Goal: Check status: Check status

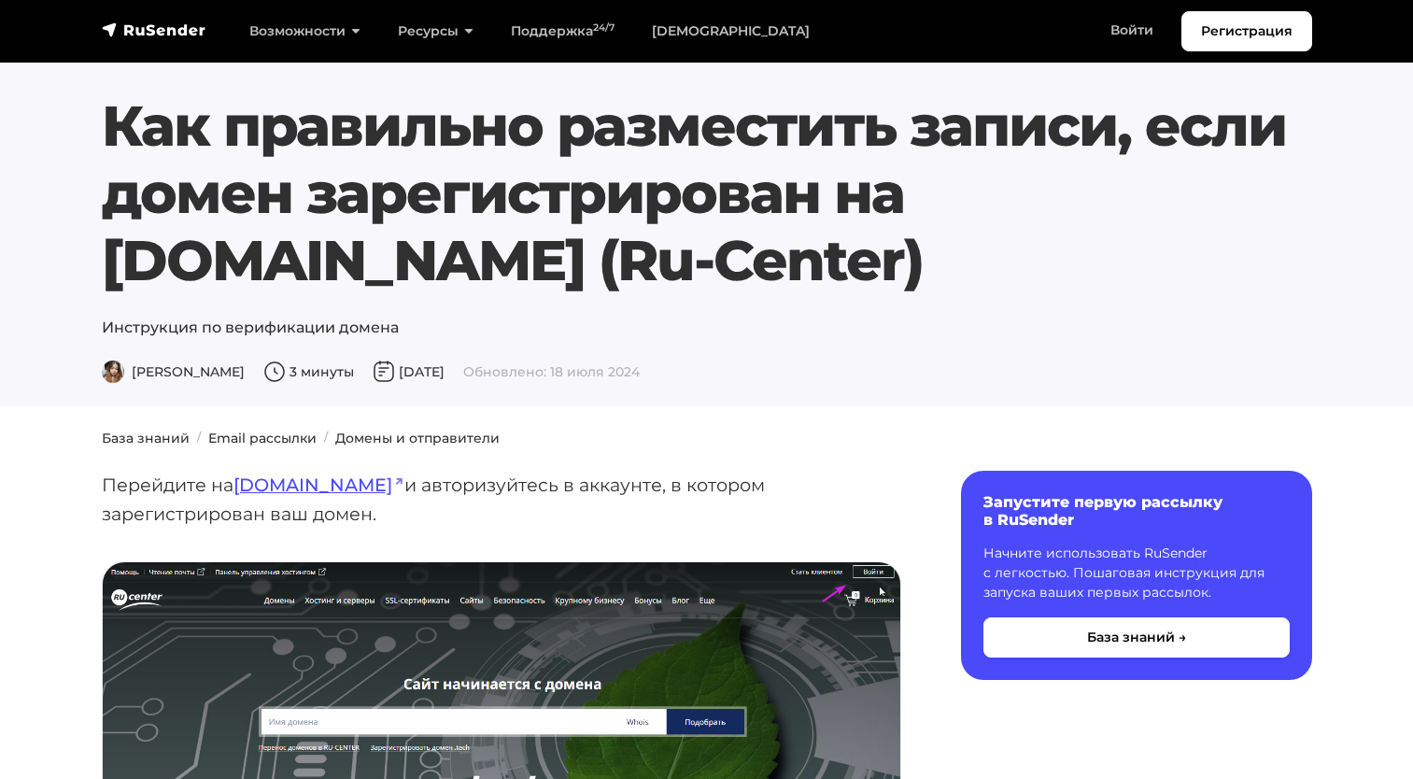
scroll to position [373, 0]
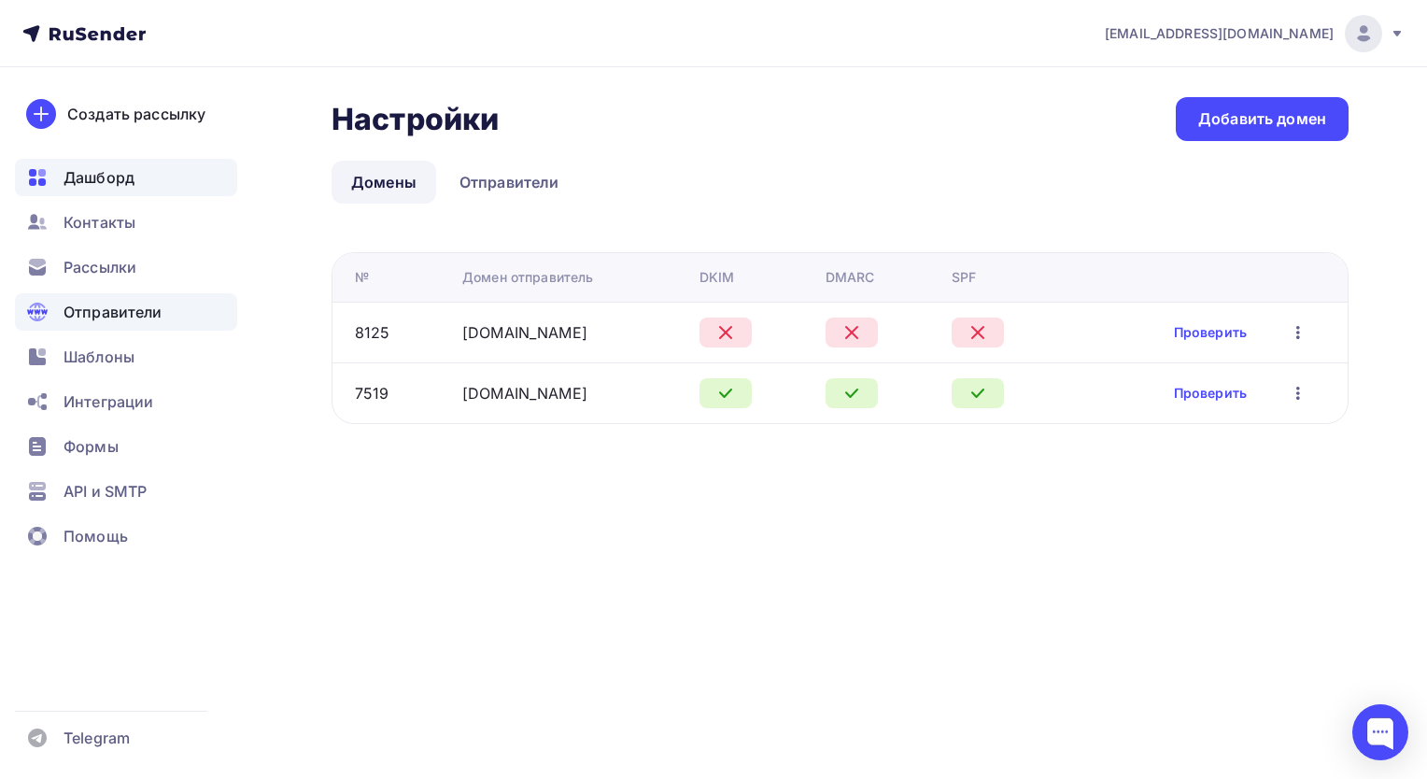
click at [108, 173] on span "Дашборд" at bounding box center [98, 177] width 71 height 22
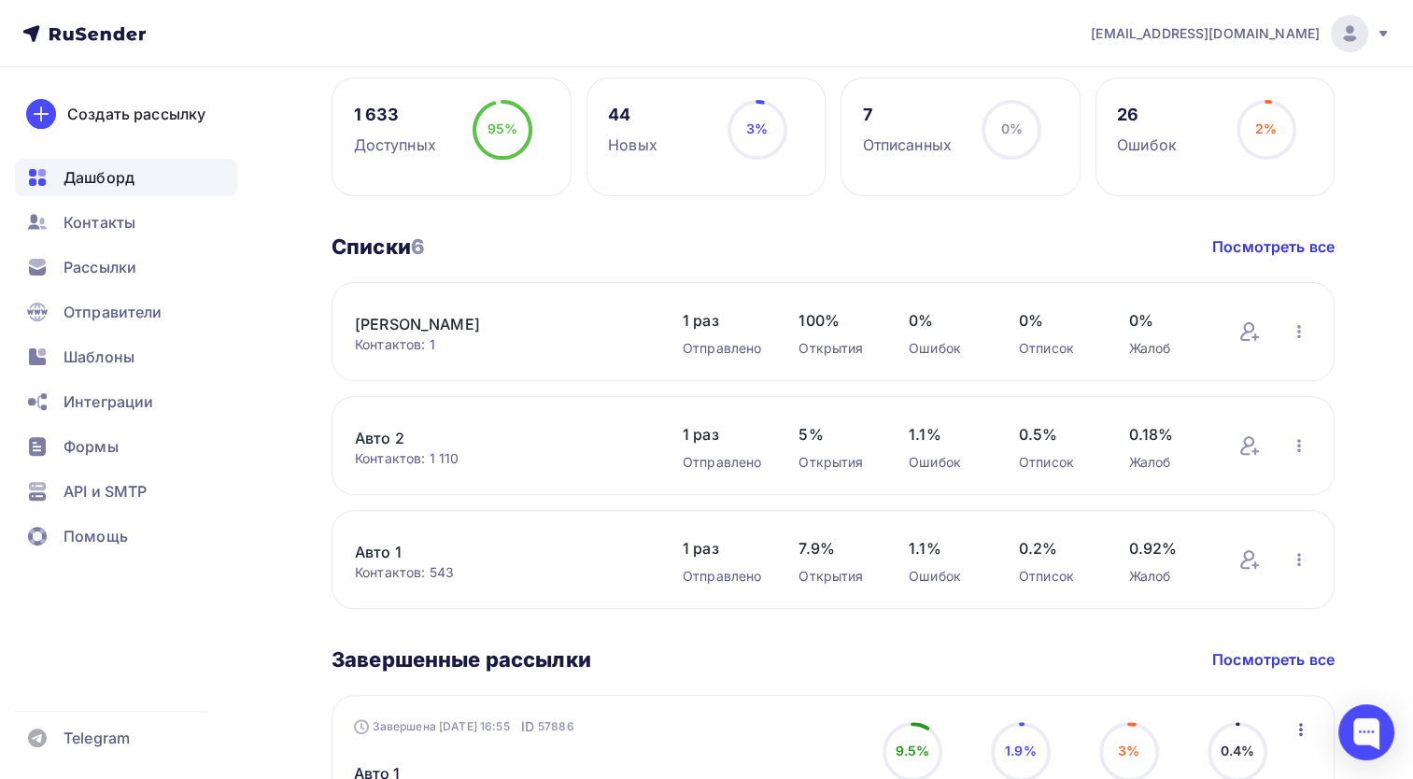
scroll to position [467, 0]
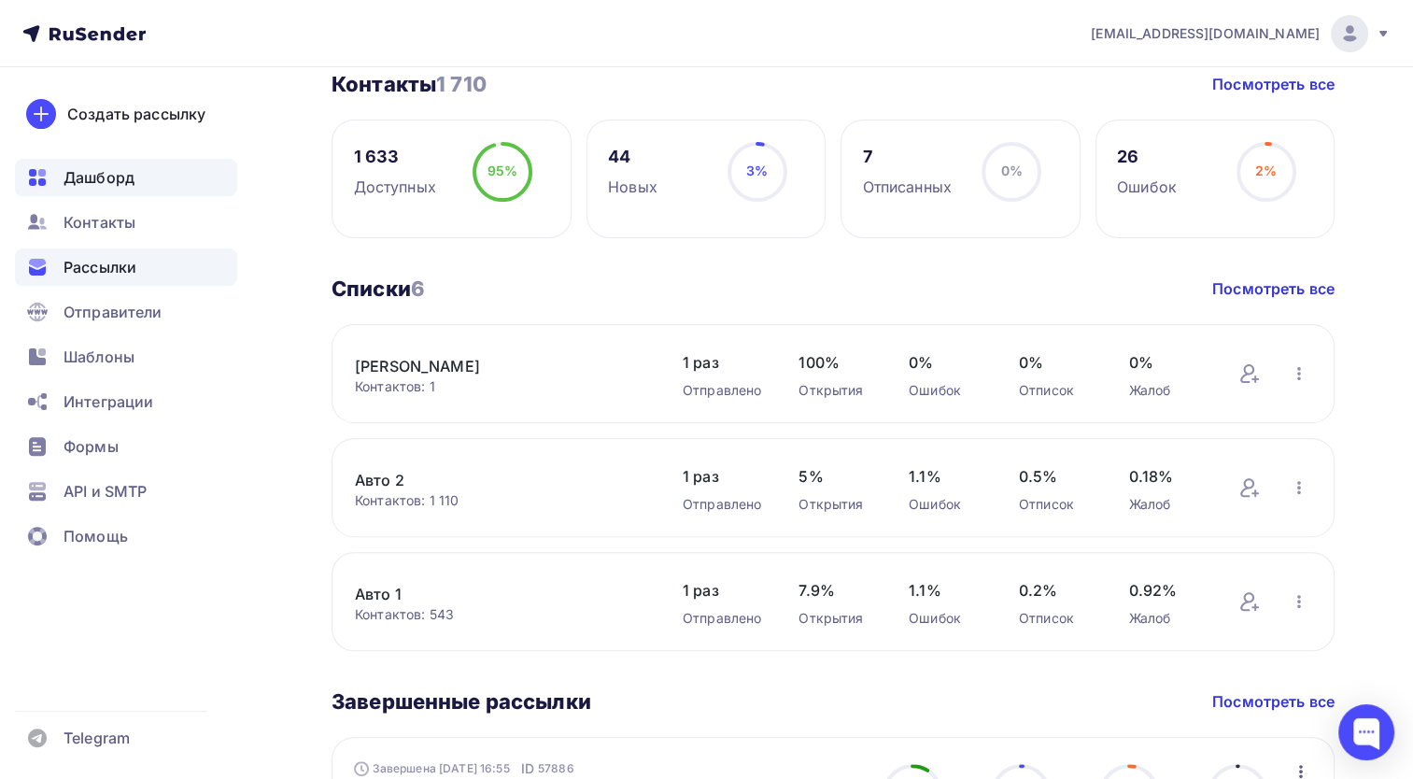
click at [142, 262] on div "Рассылки" at bounding box center [126, 266] width 222 height 37
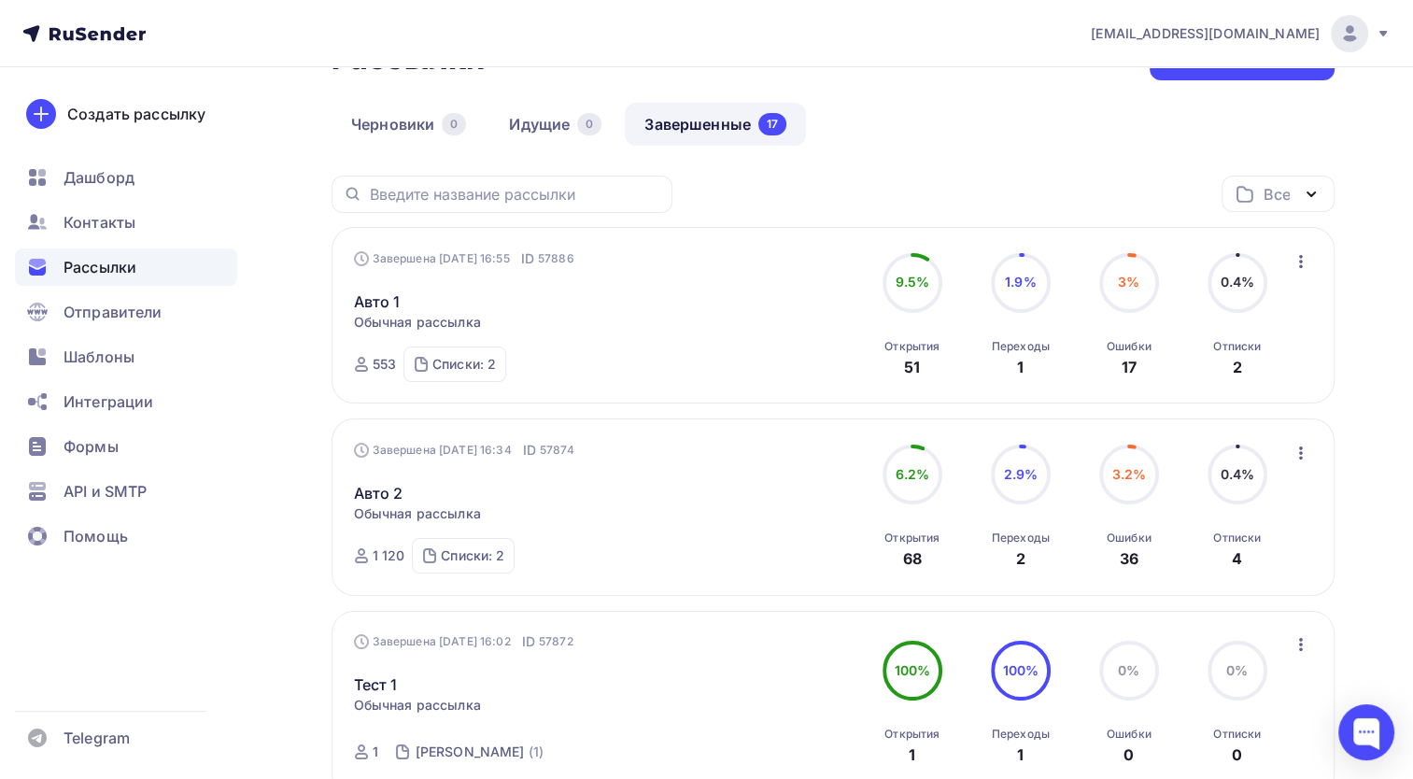
scroll to position [93, 0]
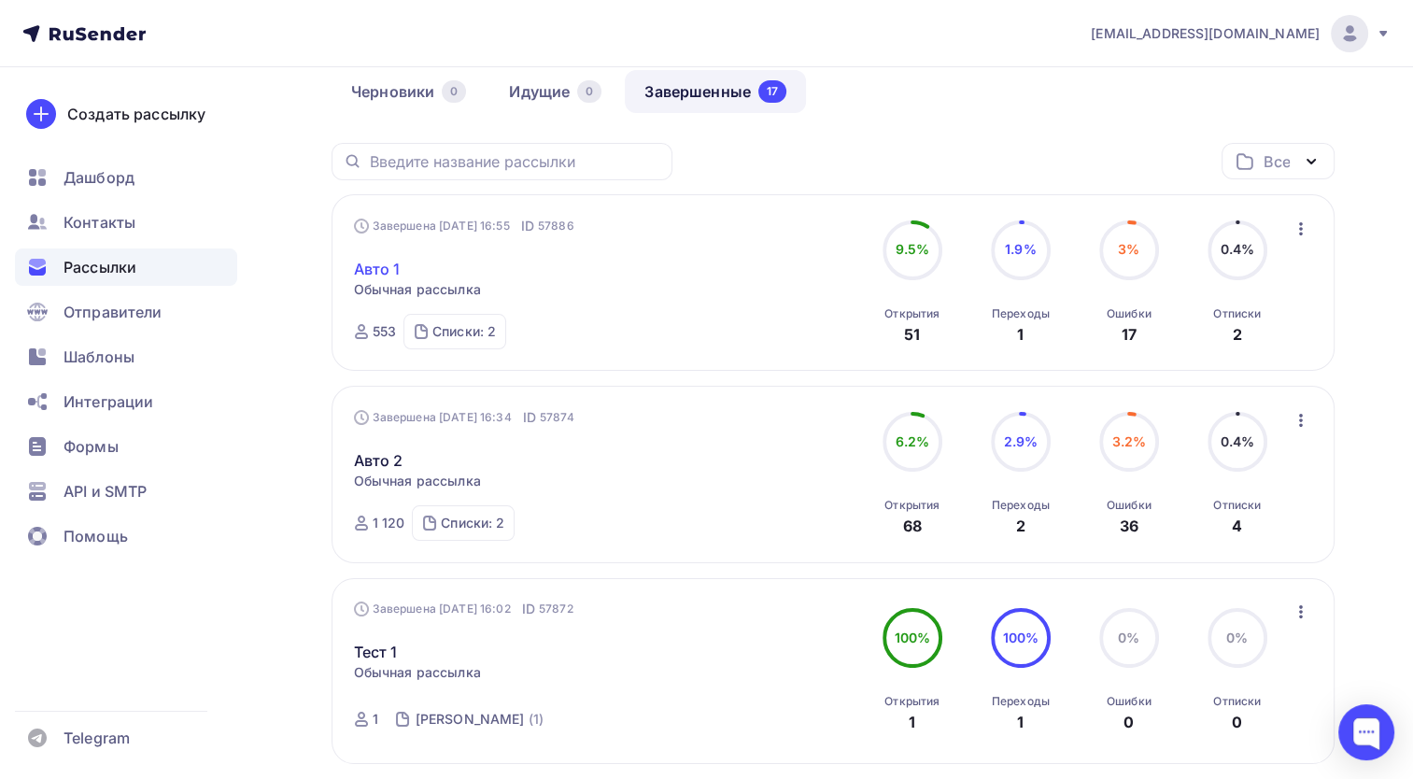
click at [387, 272] on link "Авто 1" at bounding box center [377, 269] width 47 height 22
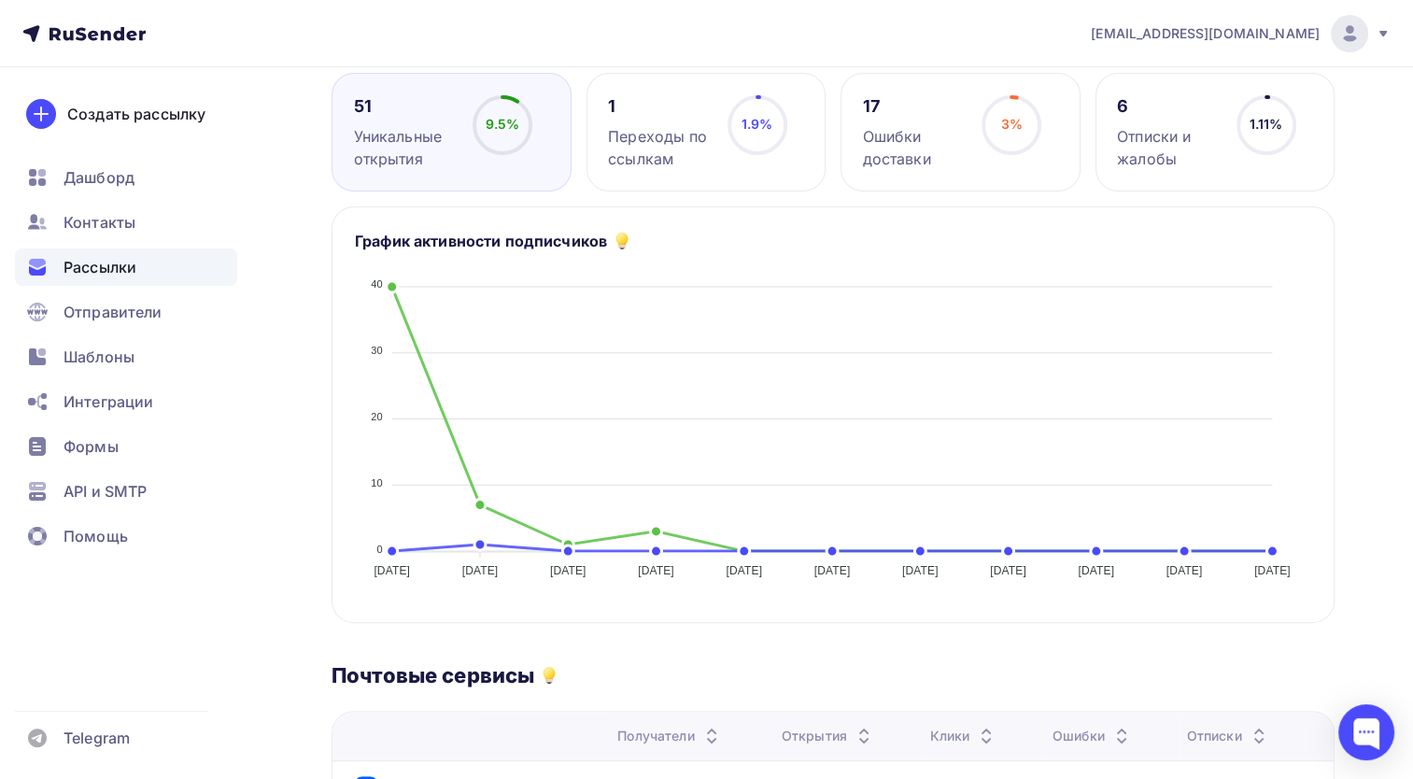
scroll to position [187, 0]
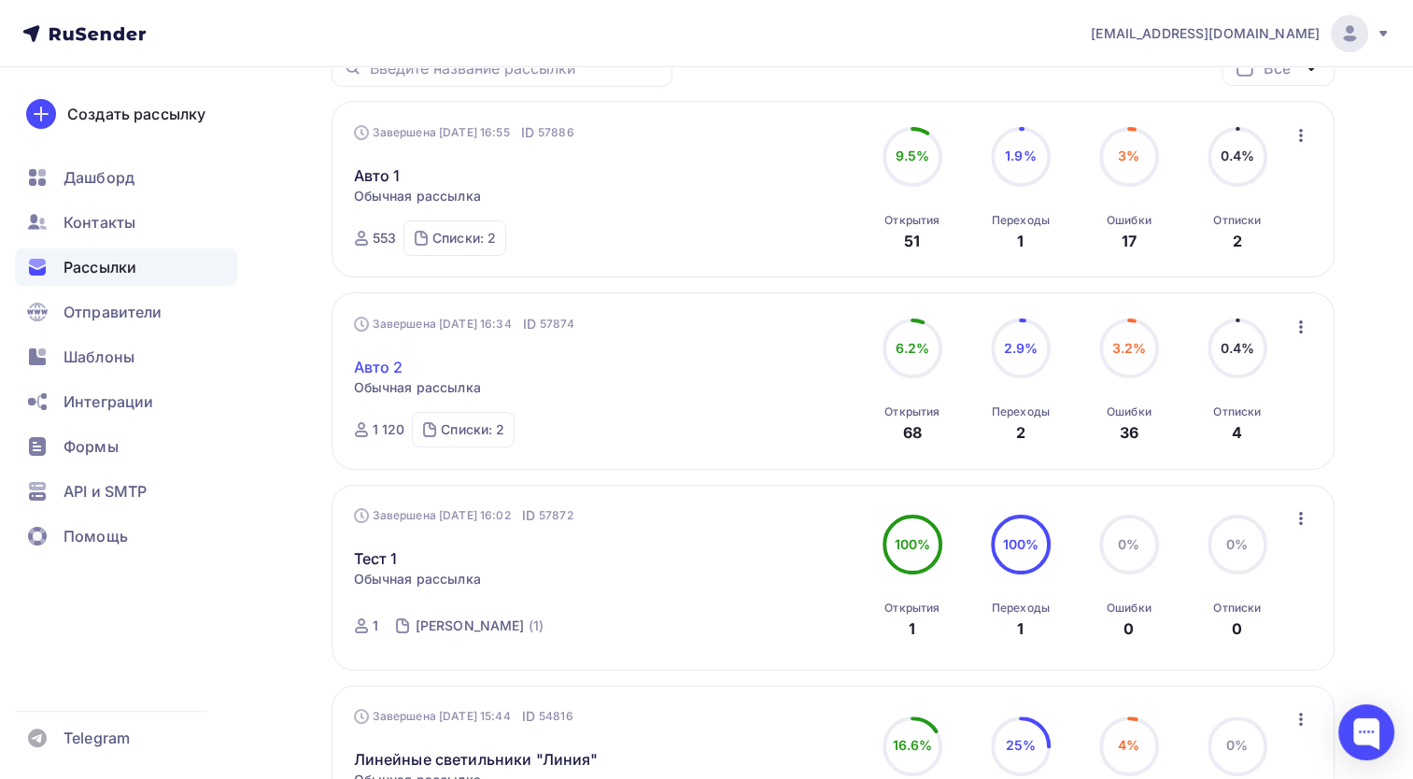
click at [385, 359] on link "Авто 2" at bounding box center [378, 367] width 49 height 22
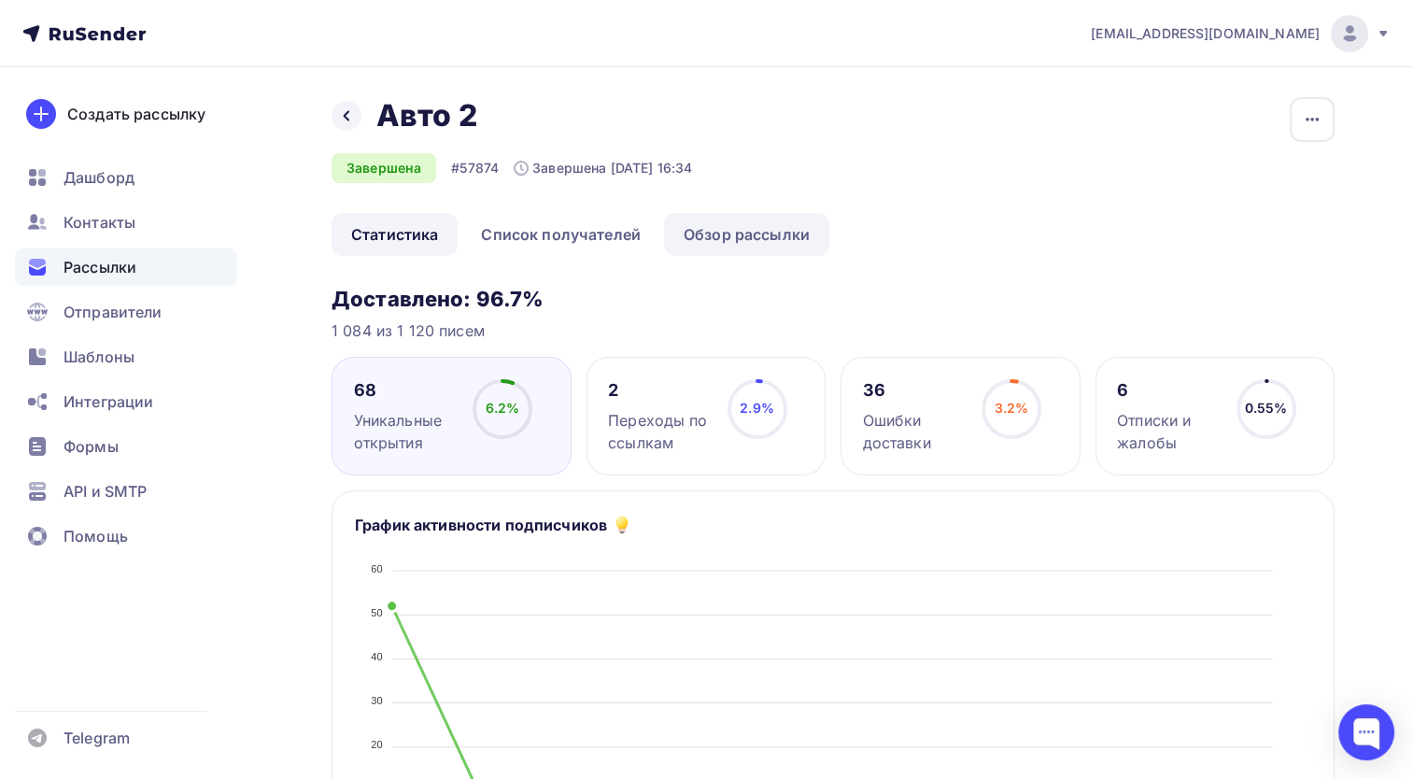
click at [725, 240] on link "Обзор рассылки" at bounding box center [746, 234] width 165 height 43
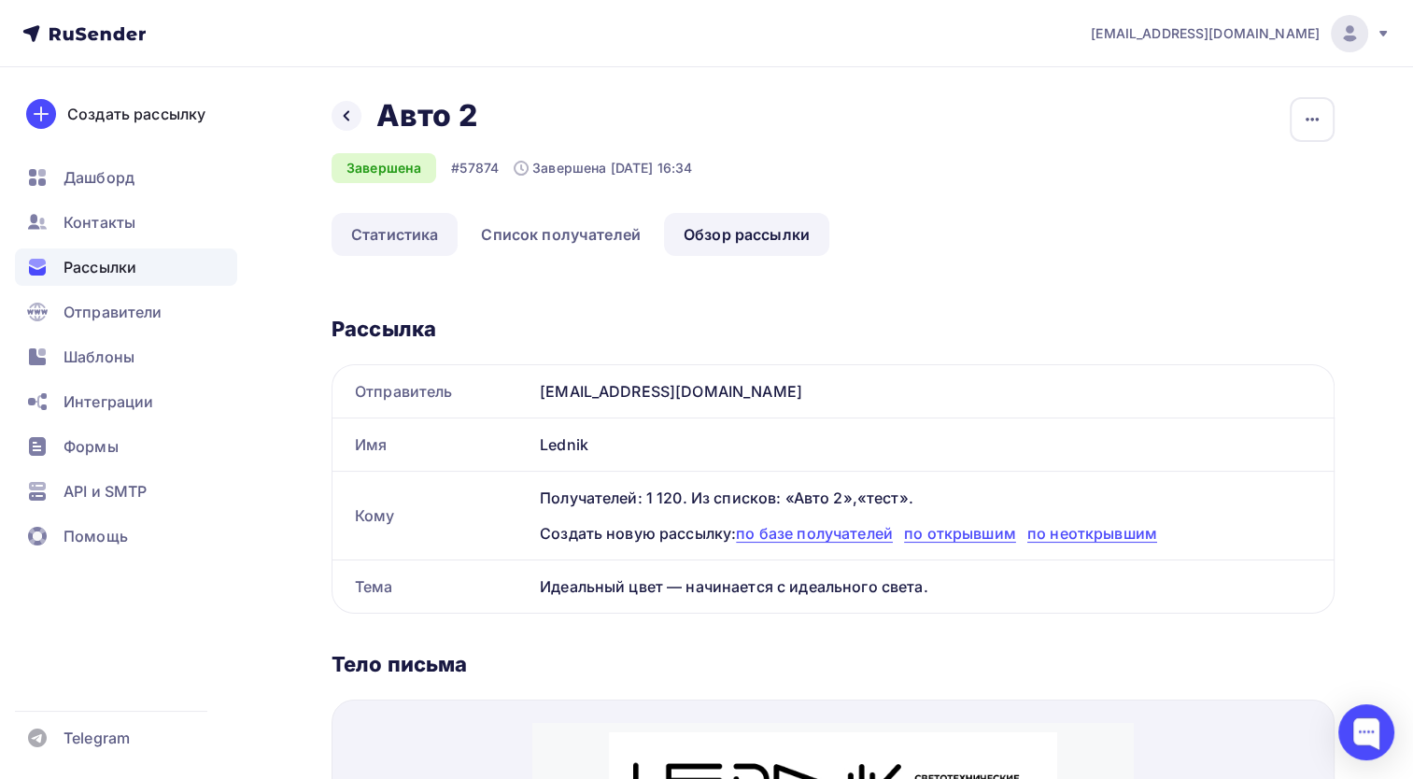
click at [430, 239] on link "Статистика" at bounding box center [394, 234] width 126 height 43
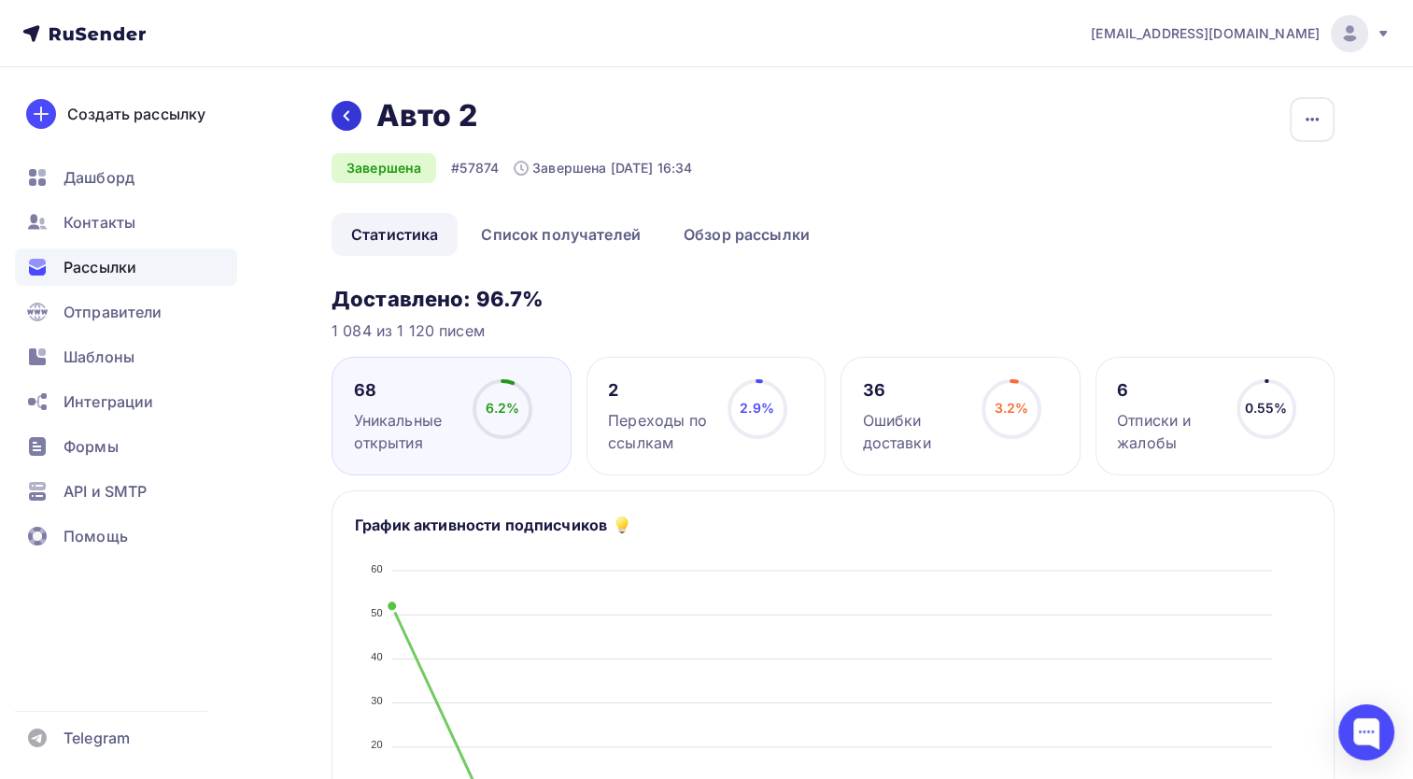
click at [332, 110] on div "Назад Авто 2 Авто 2" at bounding box center [511, 115] width 360 height 37
click at [346, 124] on div at bounding box center [346, 116] width 30 height 30
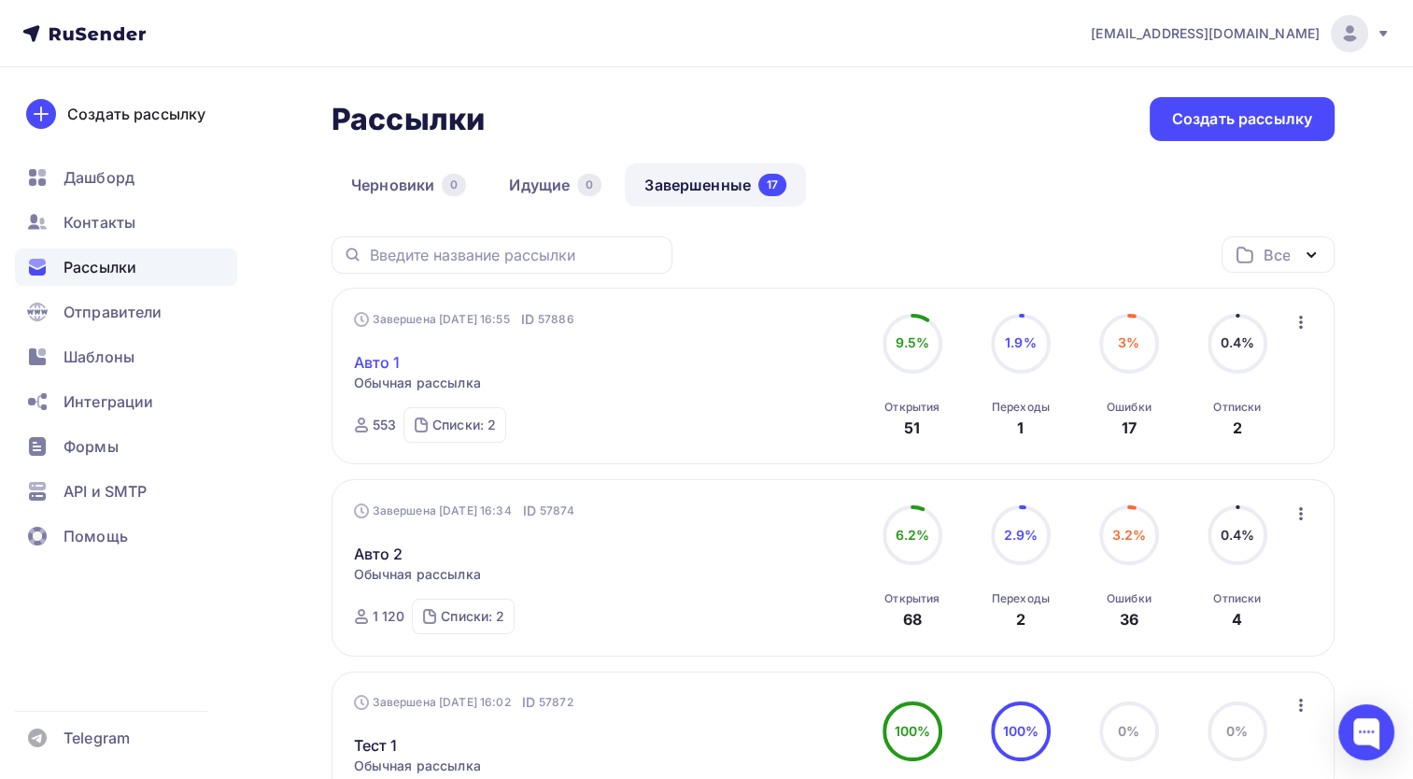
click at [387, 357] on link "Авто 1" at bounding box center [377, 362] width 47 height 22
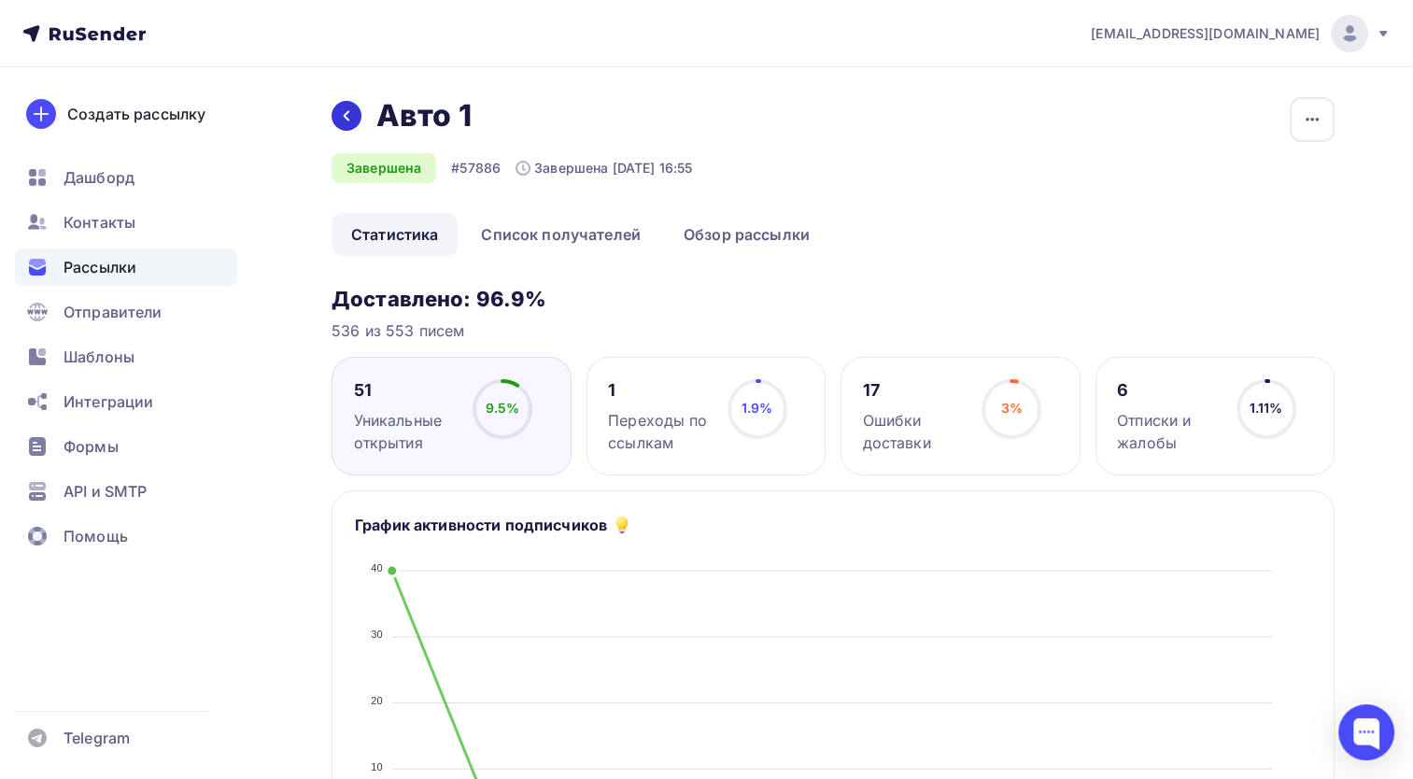
click at [344, 124] on div at bounding box center [346, 116] width 30 height 30
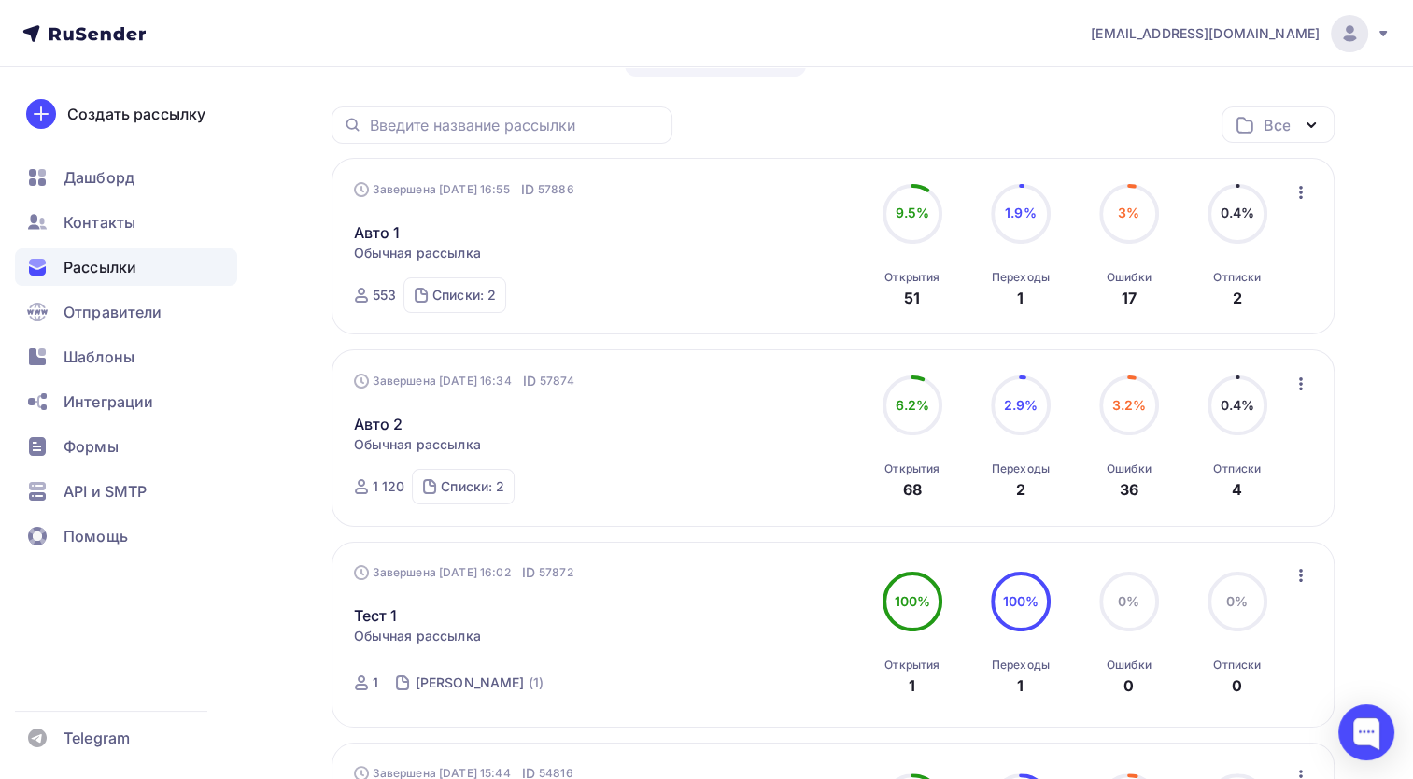
scroll to position [187, 0]
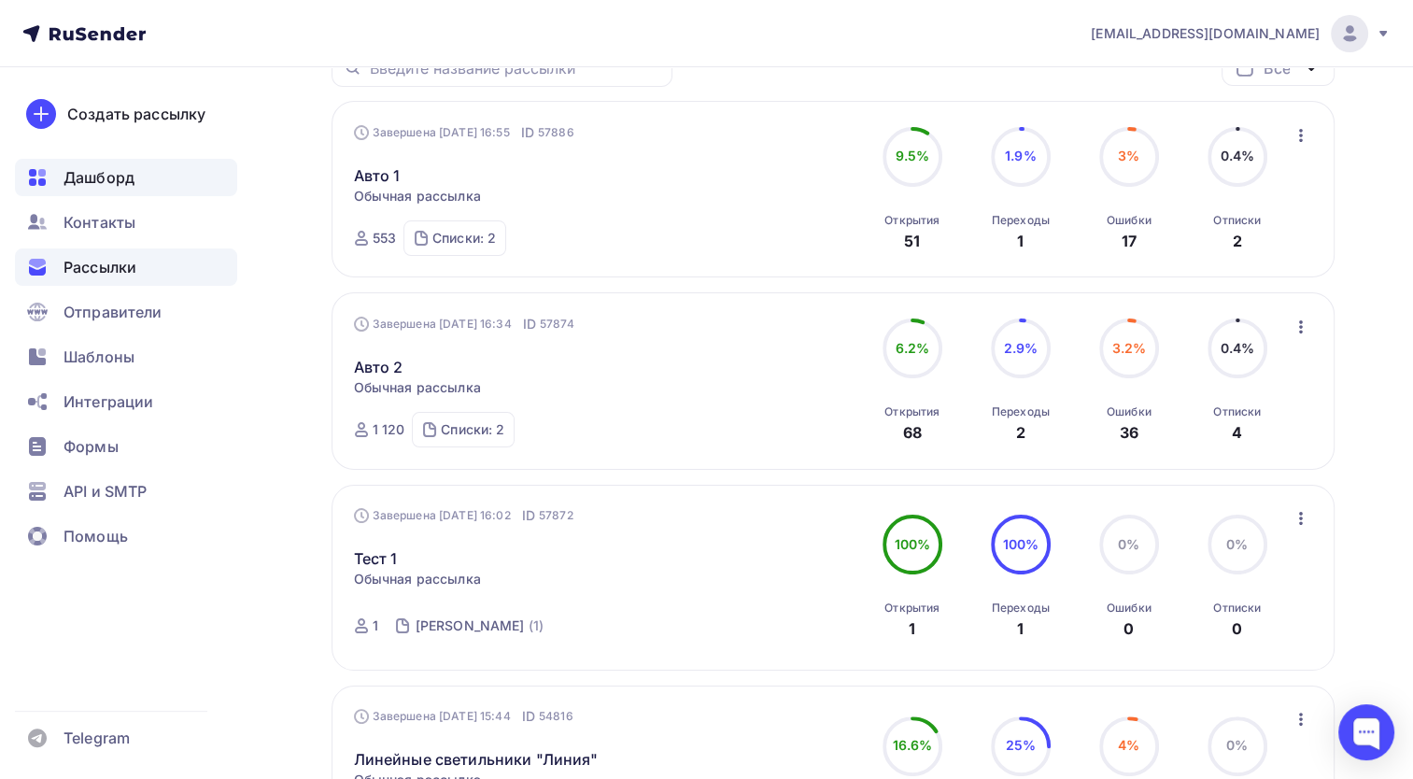
click at [135, 185] on div "Дашборд" at bounding box center [126, 177] width 222 height 37
